Goal: Find specific page/section: Find specific page/section

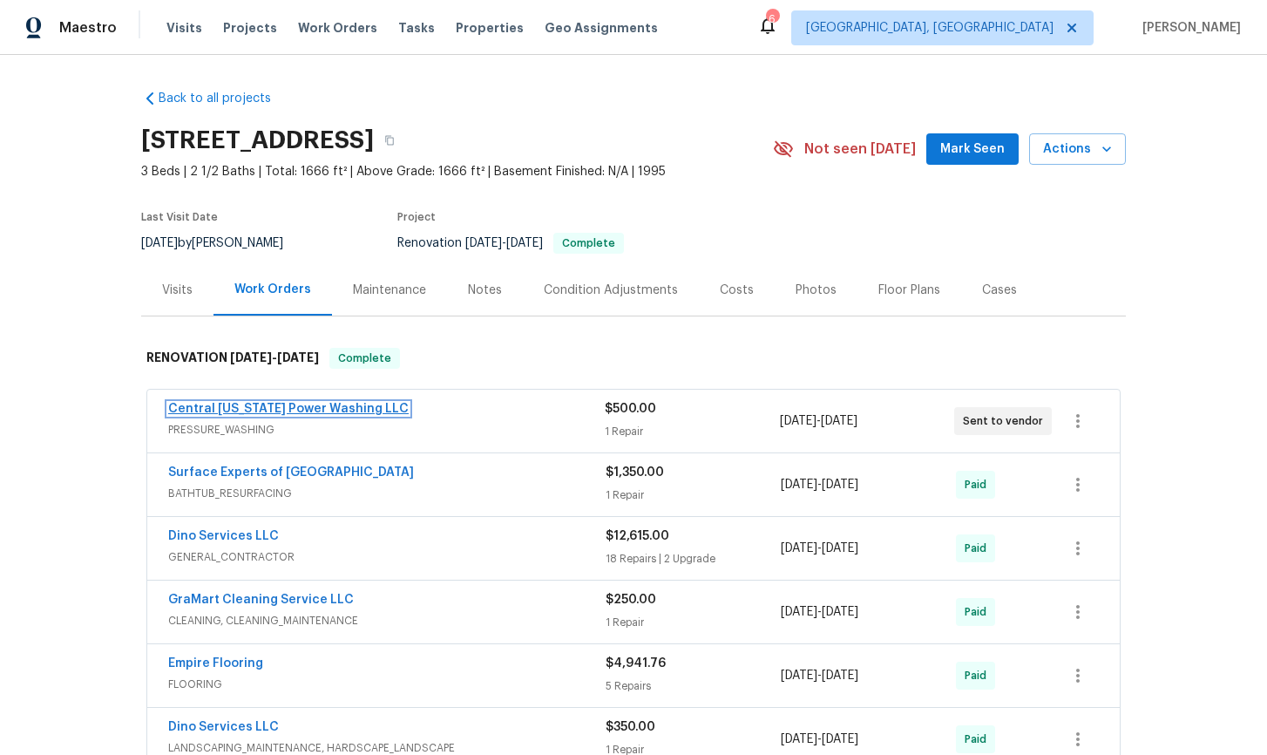
click at [268, 409] on link "Central [US_STATE] Power Washing LLC" at bounding box center [288, 409] width 240 height 12
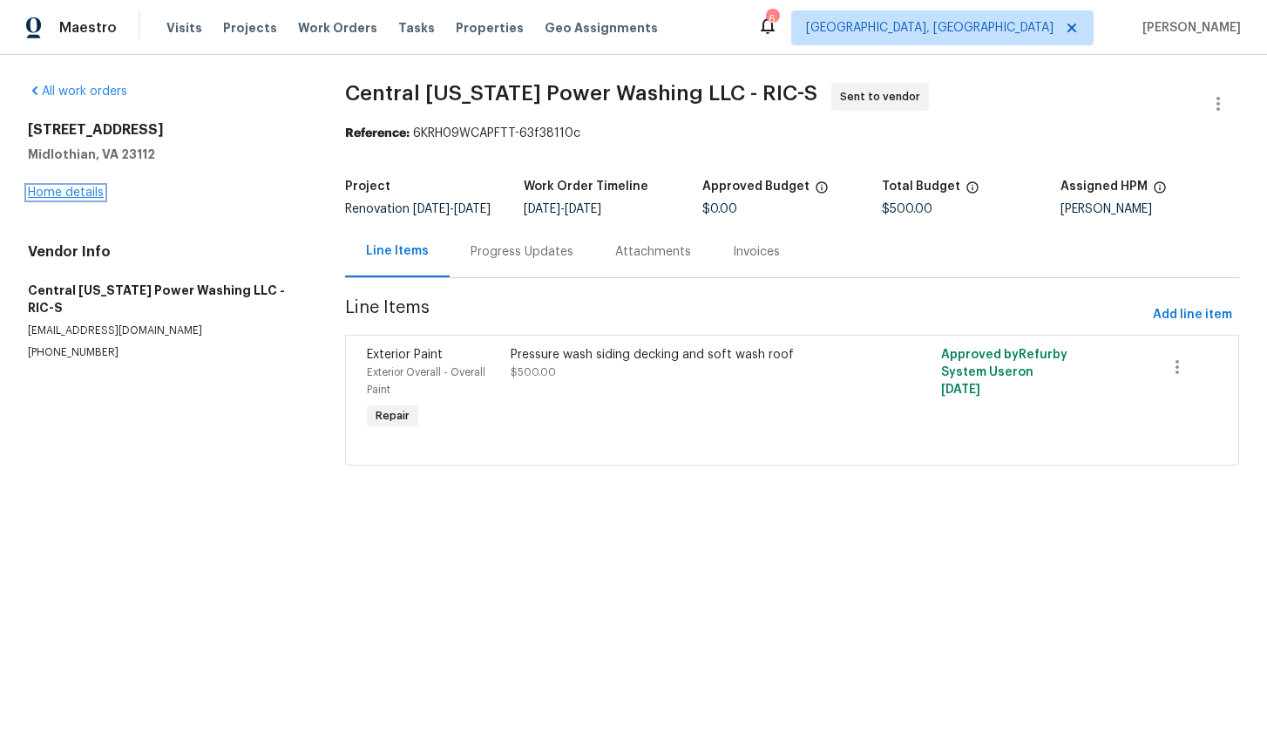
click at [86, 192] on link "Home details" at bounding box center [66, 192] width 76 height 12
